Goal: Find specific page/section: Find specific page/section

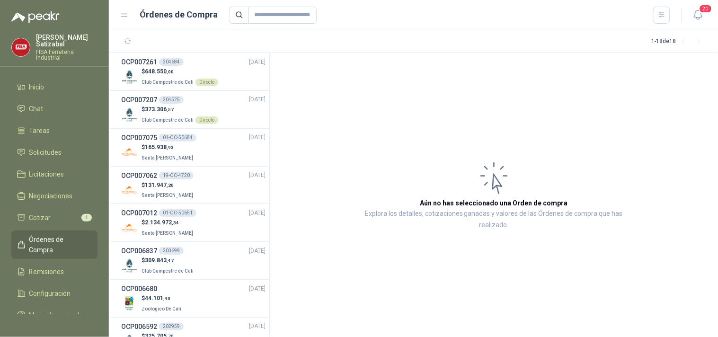
click at [328, 102] on article "Aún no has seleccionado una Orden de compra Explora los detalles, cotizaciones …" at bounding box center [494, 195] width 448 height 284
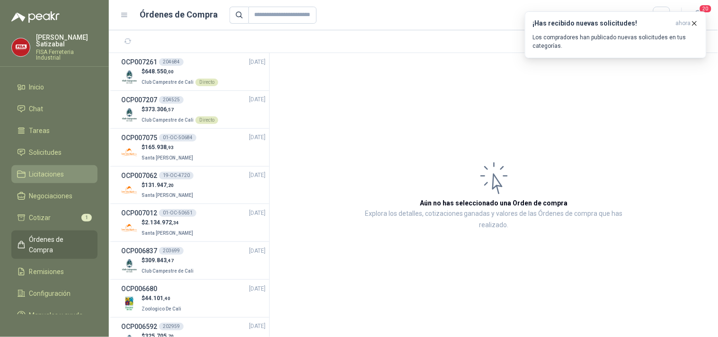
click at [50, 169] on span "Licitaciones" at bounding box center [46, 174] width 35 height 10
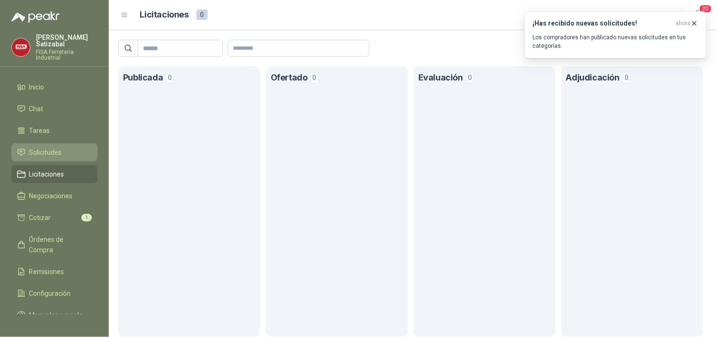
click at [49, 143] on link "Solicitudes" at bounding box center [54, 152] width 86 height 18
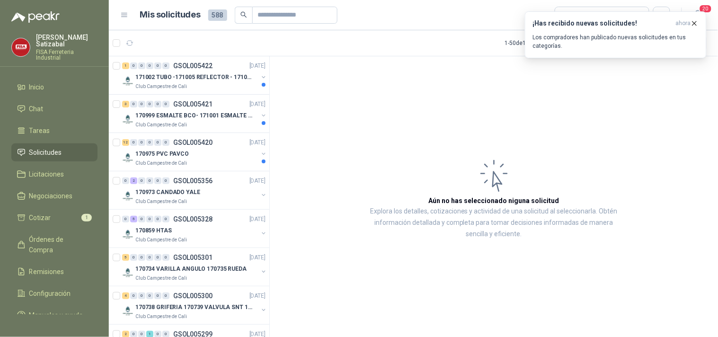
click at [451, 73] on article "Aún no has seleccionado niguna solicitud Explora los detalles, cotizaciones y a…" at bounding box center [494, 198] width 448 height 284
click at [696, 21] on icon "button" at bounding box center [694, 23] width 8 height 8
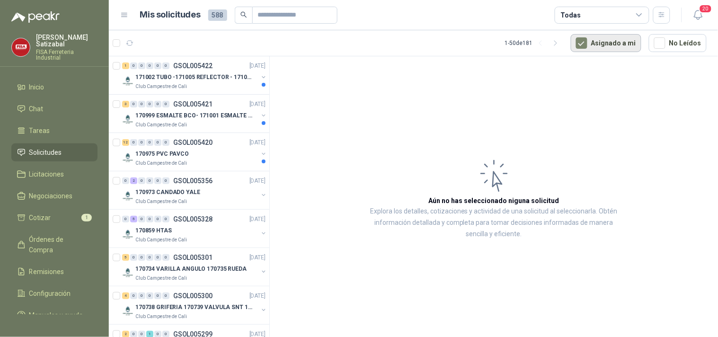
click at [617, 43] on button "Asignado a mi" at bounding box center [605, 43] width 70 height 18
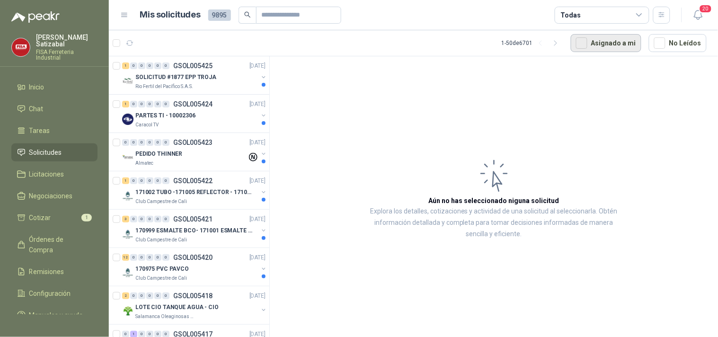
click at [617, 43] on button "Asignado a mi" at bounding box center [605, 43] width 70 height 18
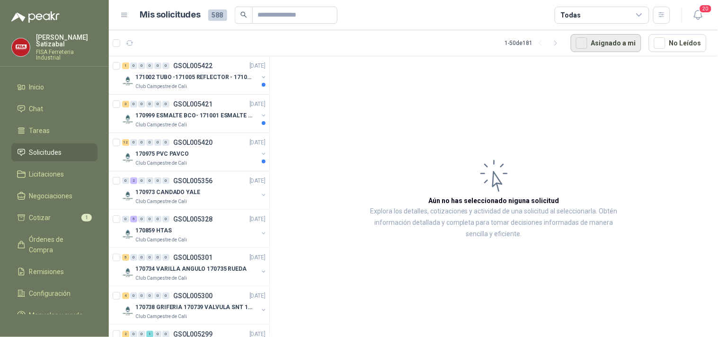
click at [618, 44] on button "Asignado a mi" at bounding box center [605, 43] width 70 height 18
click at [600, 38] on button "Asignado a mi" at bounding box center [605, 43] width 70 height 18
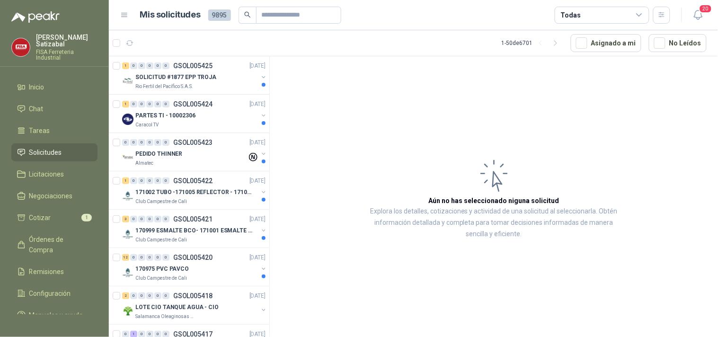
scroll to position [0, 0]
drag, startPoint x: 261, startPoint y: 83, endPoint x: 264, endPoint y: 68, distance: 15.5
click at [264, 68] on div "1 0 0 0 0 0 GSOL005425 11/09/25 SOLICITUD #1877 EPP TROJA Rio Fertil del Pacífi…" at bounding box center [189, 198] width 161 height 284
click at [51, 234] on span "Órdenes de Compra" at bounding box center [58, 244] width 59 height 21
